Goal: Task Accomplishment & Management: Manage account settings

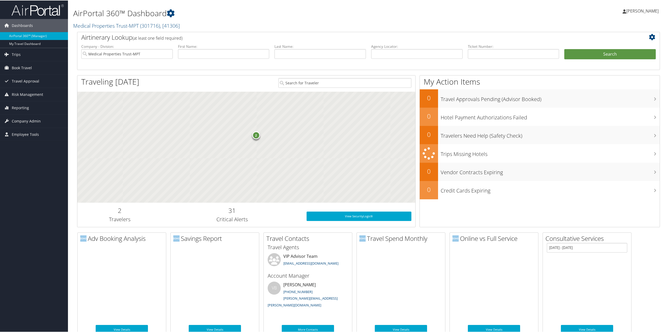
click at [21, 120] on span "Company Admin" at bounding box center [26, 120] width 29 height 13
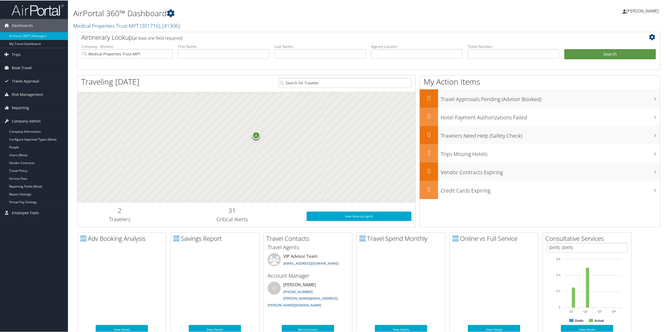
click at [18, 146] on link "People" at bounding box center [34, 147] width 68 height 8
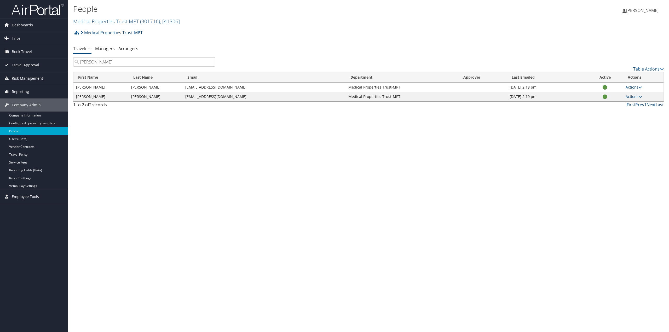
type input "[PERSON_NAME]"
click at [637, 87] on link "Actions" at bounding box center [634, 87] width 16 height 5
click at [618, 95] on link "User Settings" at bounding box center [617, 94] width 48 height 9
